Goal: Task Accomplishment & Management: Complete application form

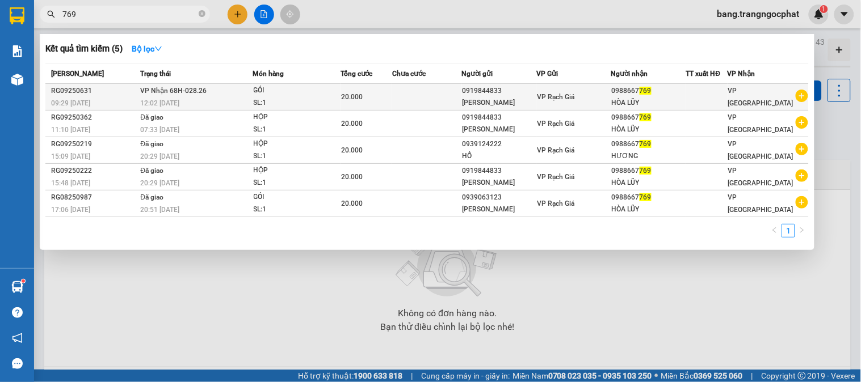
type input "769"
click at [659, 92] on div "0988667 769" at bounding box center [649, 91] width 74 height 12
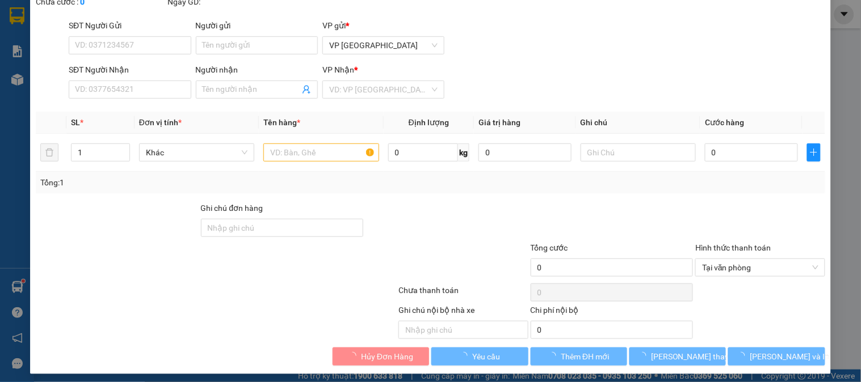
type input "0919844833"
type input "[PERSON_NAME]"
type input "0988667769"
type input "HÒA LŨY"
type input "20.000"
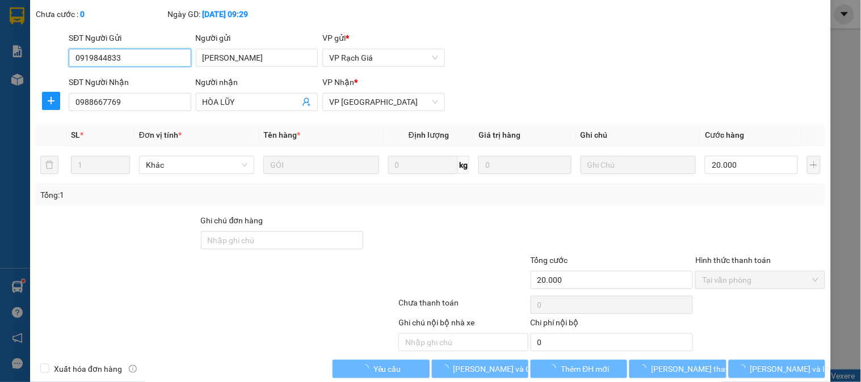
scroll to position [81, 0]
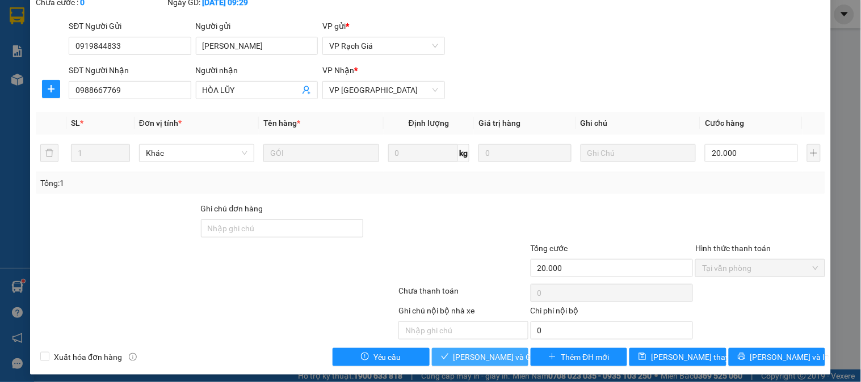
click at [477, 362] on span "[PERSON_NAME] và Giao hàng" at bounding box center [507, 357] width 109 height 12
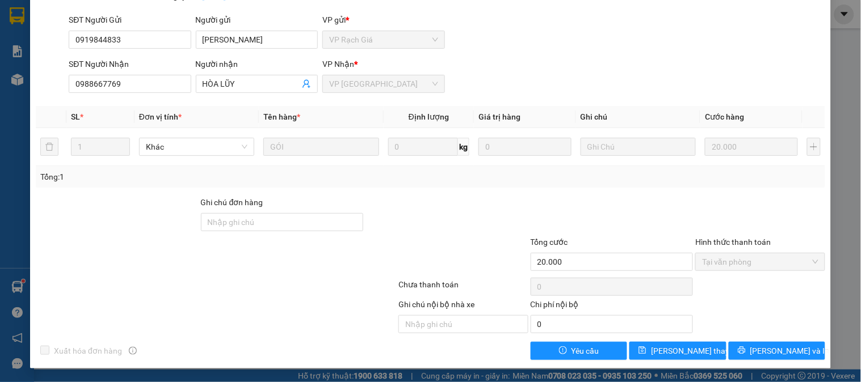
scroll to position [0, 0]
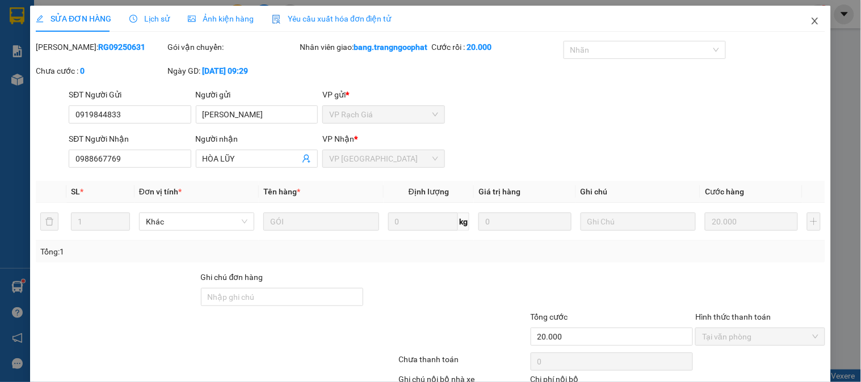
click at [810, 20] on icon "close" at bounding box center [814, 20] width 9 height 9
